Goal: Transaction & Acquisition: Purchase product/service

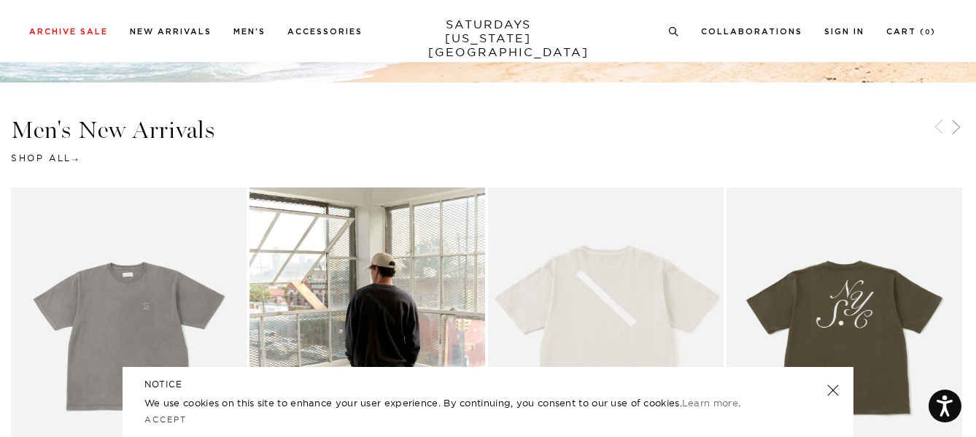
scroll to position [498, 0]
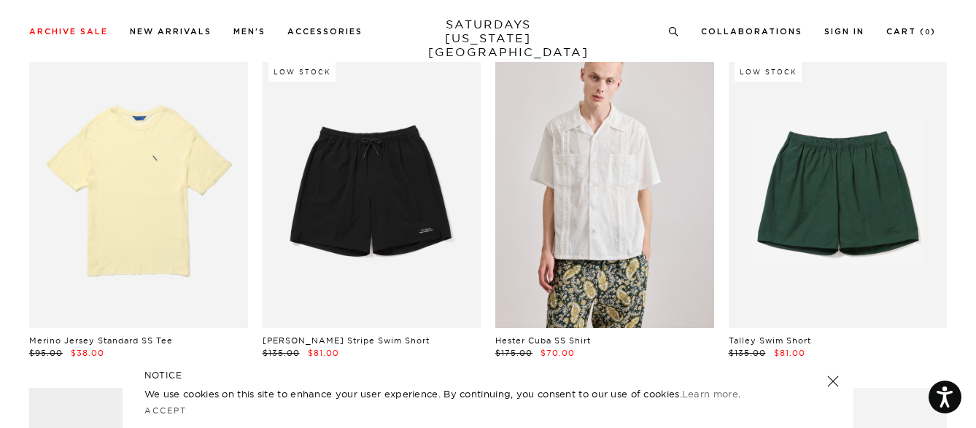
scroll to position [1763, 0]
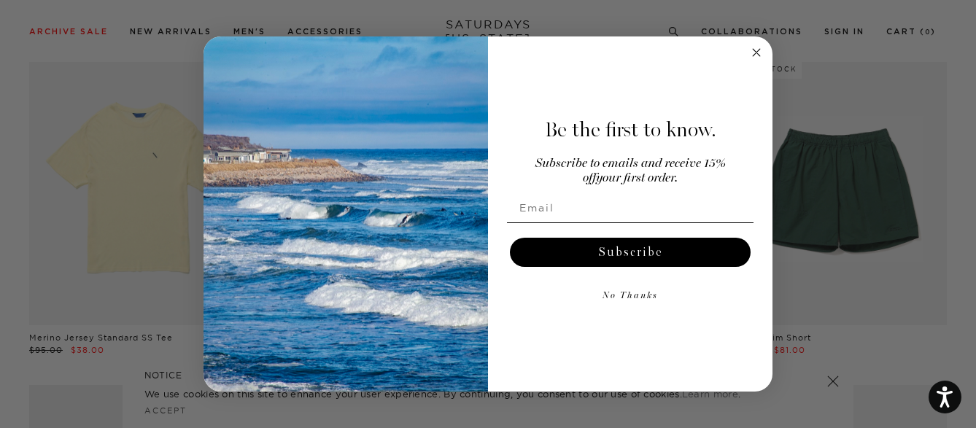
click at [758, 47] on circle "Close dialog" at bounding box center [757, 52] width 17 height 17
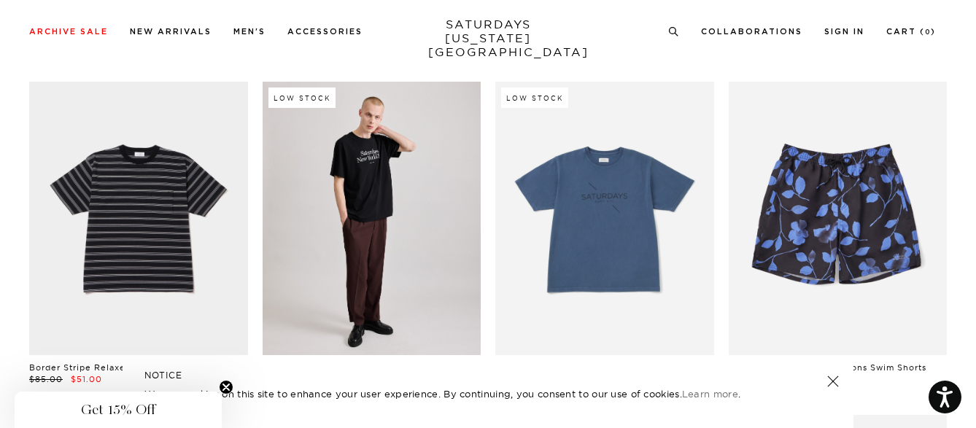
scroll to position [2734, 0]
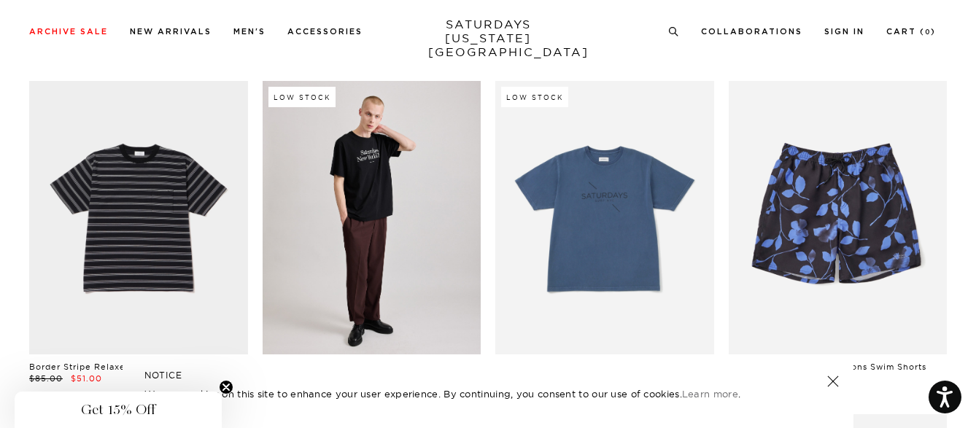
drag, startPoint x: 361, startPoint y: 199, endPoint x: 970, endPoint y: 123, distance: 613.4
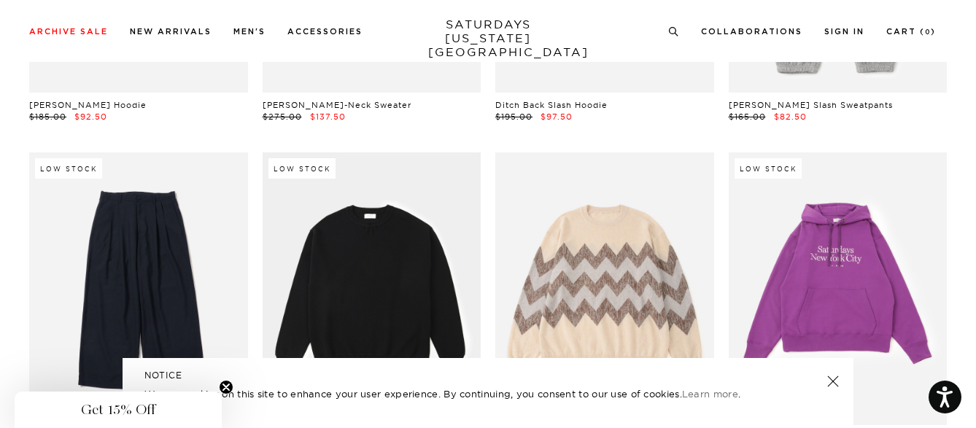
scroll to position [16078, 0]
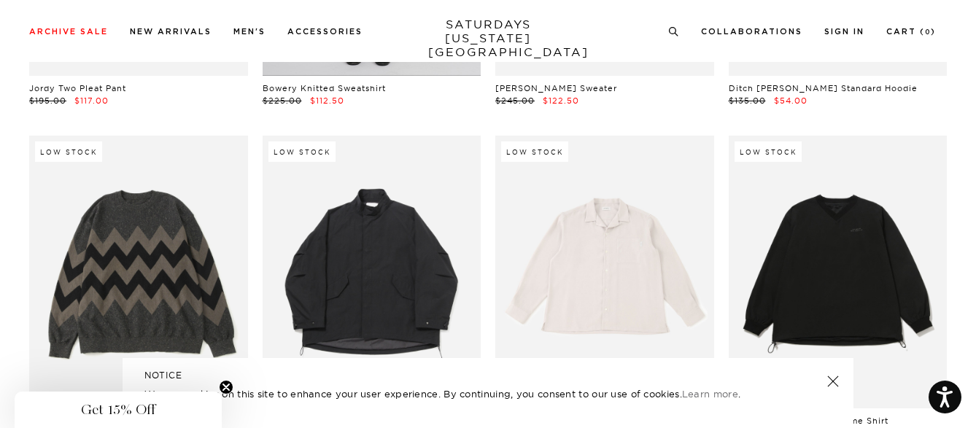
click at [408, 237] on link at bounding box center [372, 272] width 219 height 273
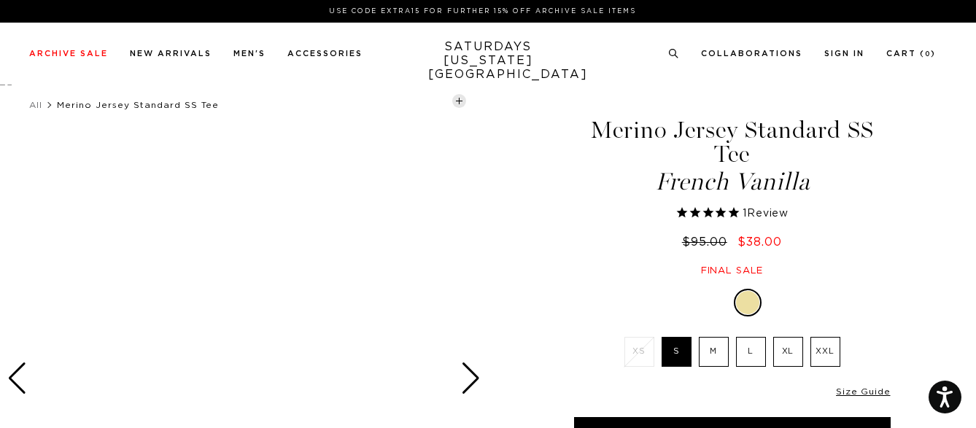
select select "recent"
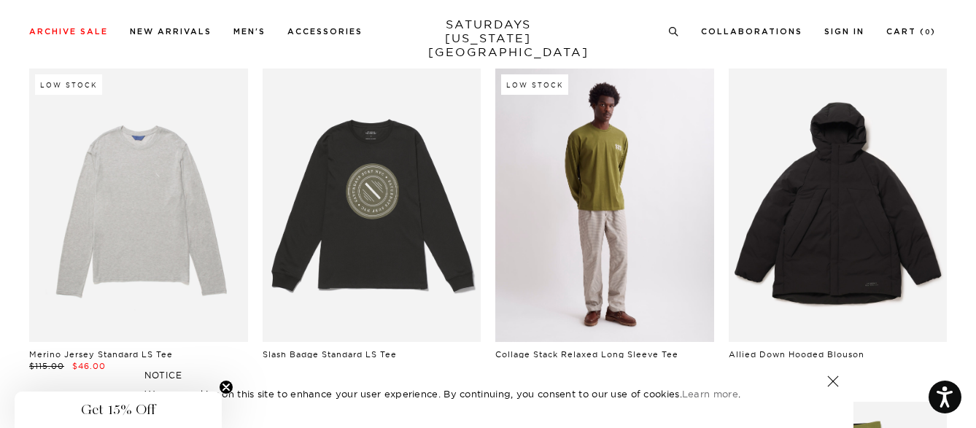
click at [535, 171] on link at bounding box center [605, 205] width 219 height 273
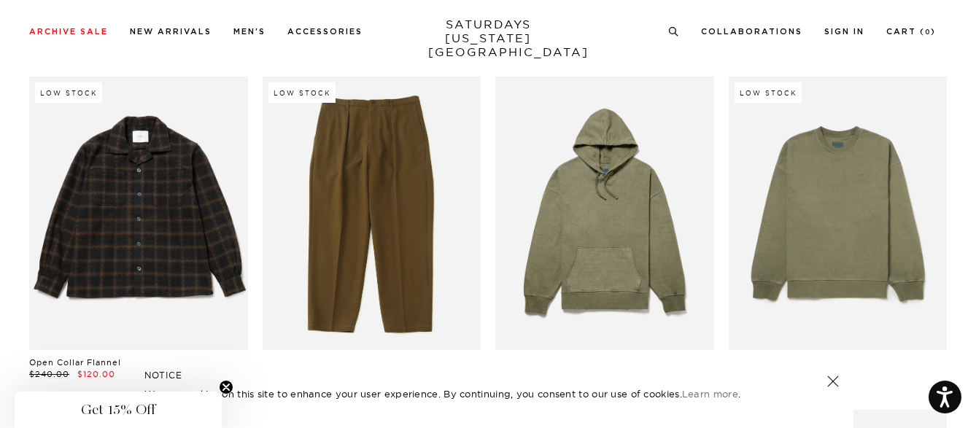
scroll to position [18798, 0]
